Goal: Find specific page/section: Find specific page/section

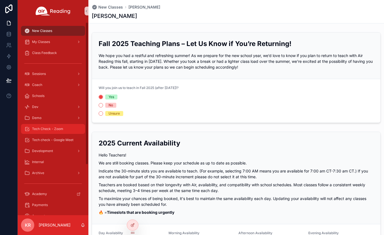
click at [66, 128] on div "Tech Check - Zoom" at bounding box center [52, 129] width 57 height 9
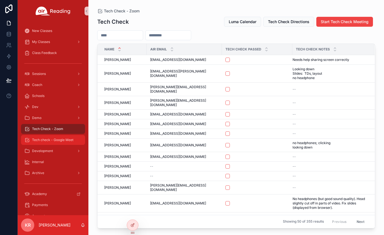
click at [58, 141] on span "Tech check - Google Meet" at bounding box center [52, 140] width 41 height 4
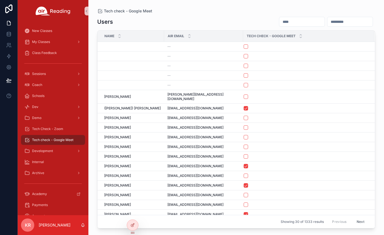
click at [279, 20] on input "scrollable content" at bounding box center [301, 22] width 45 height 8
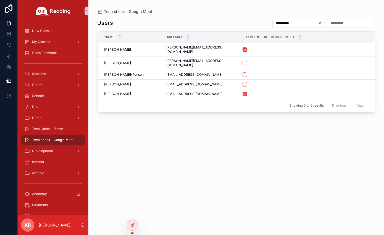
type input "*********"
click at [319, 23] on icon "Clear" at bounding box center [320, 23] width 2 height 2
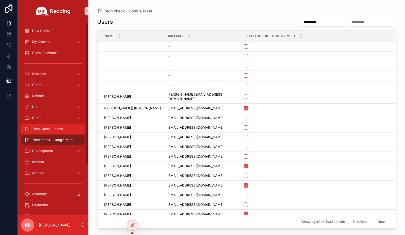
click at [66, 128] on div "Tech Check - Zoom" at bounding box center [52, 129] width 57 height 9
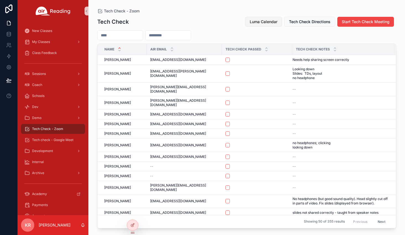
click at [261, 21] on span "Luma Calendar" at bounding box center [263, 22] width 28 height 6
